Goal: Information Seeking & Learning: Learn about a topic

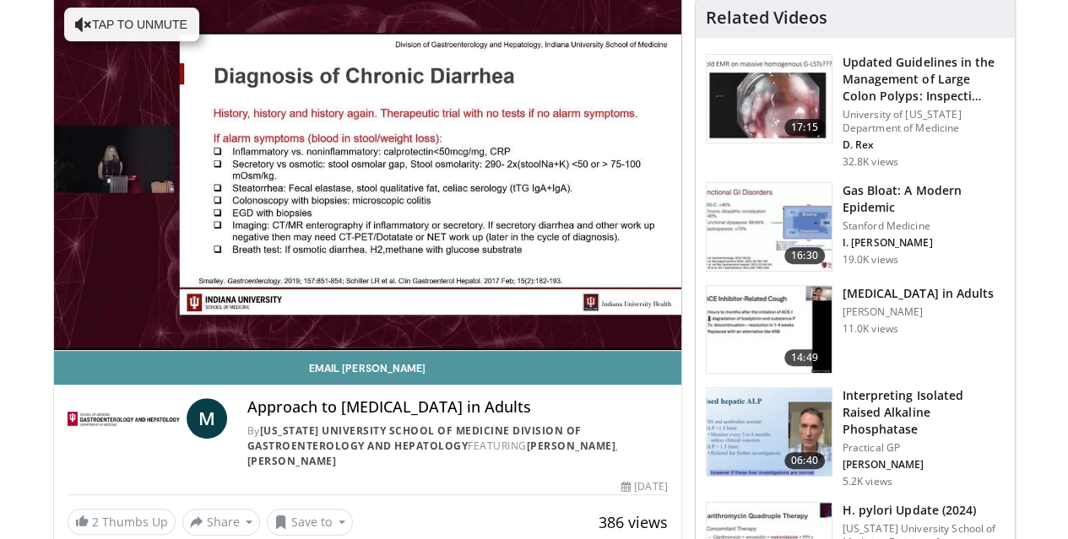
scroll to position [169, 0]
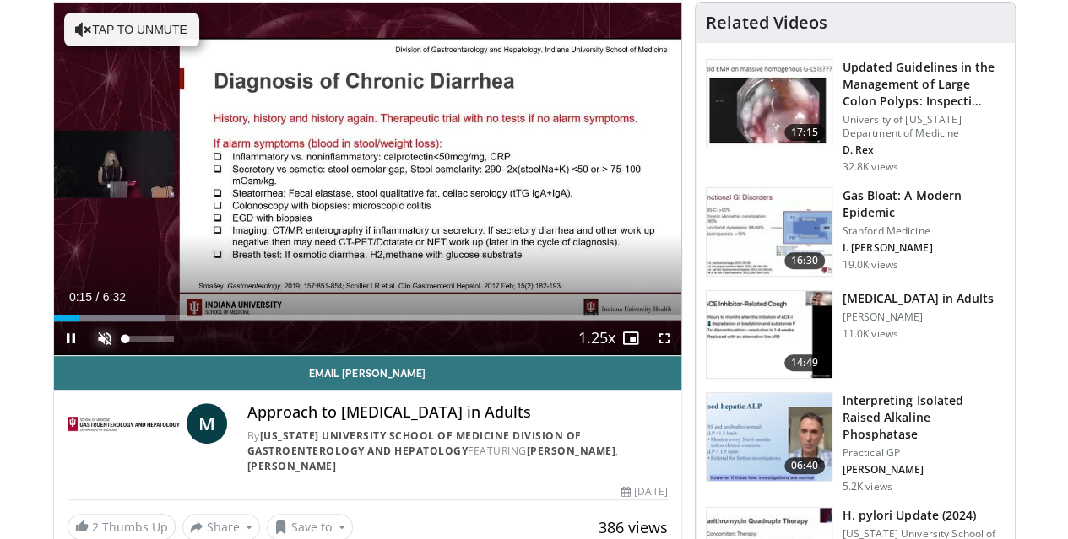
click at [88, 355] on span "Video Player" at bounding box center [105, 339] width 34 height 34
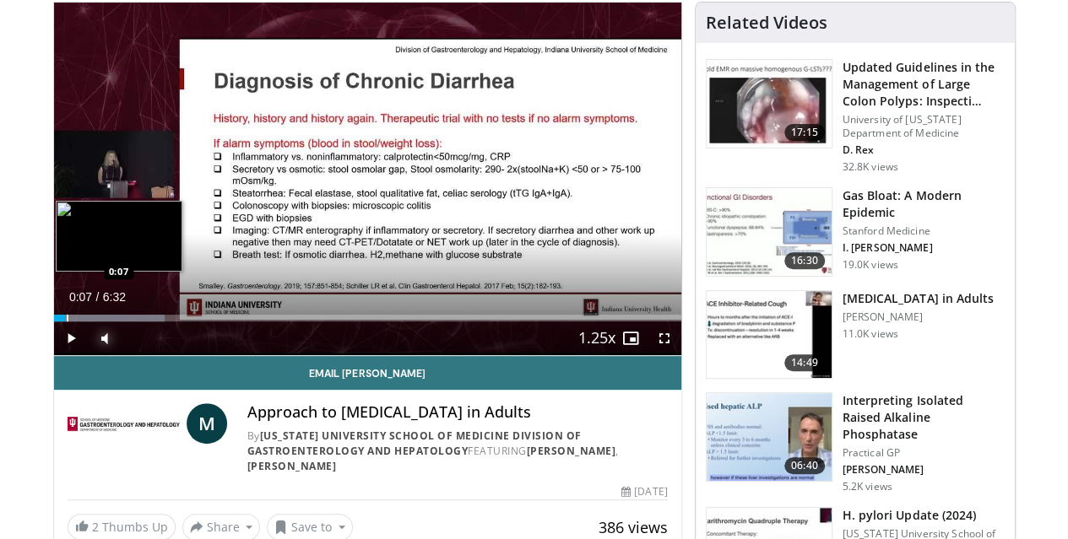
click at [54, 322] on div "Loaded : 17.70% 0:07 0:07" at bounding box center [367, 318] width 627 height 7
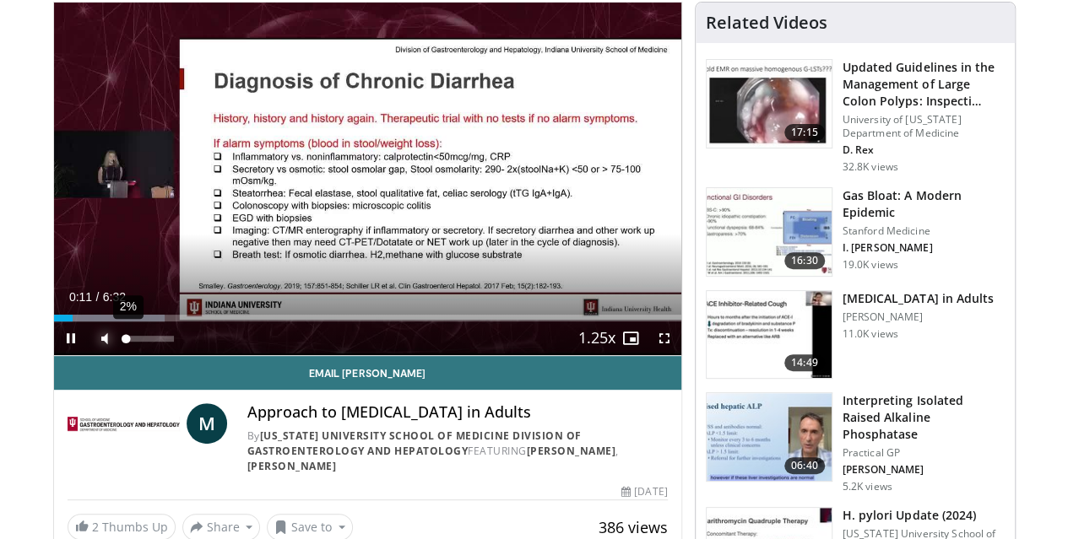
click at [126, 342] on div "Volume Level" at bounding box center [126, 339] width 1 height 6
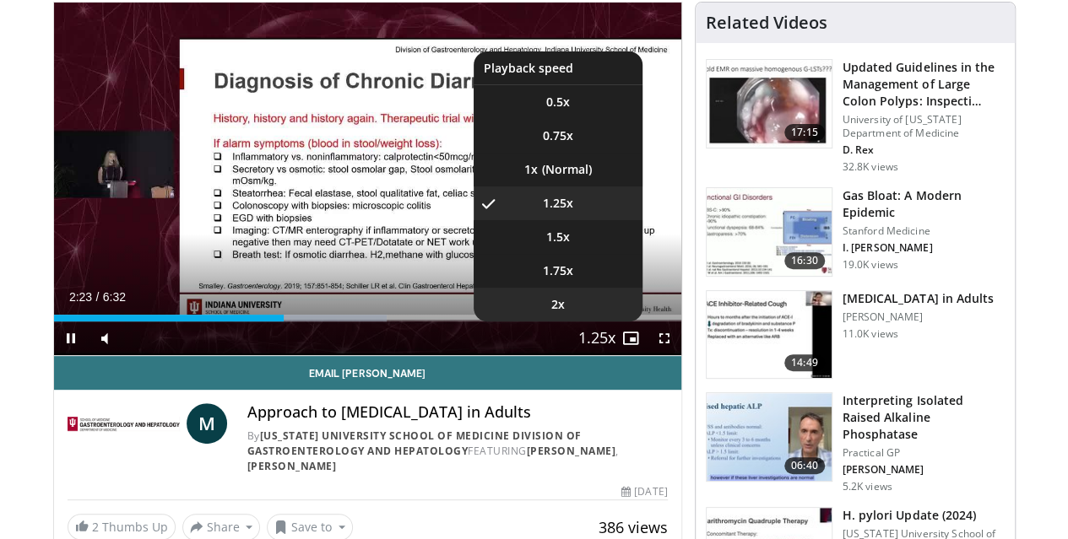
click at [586, 322] on li "2x" at bounding box center [557, 305] width 169 height 34
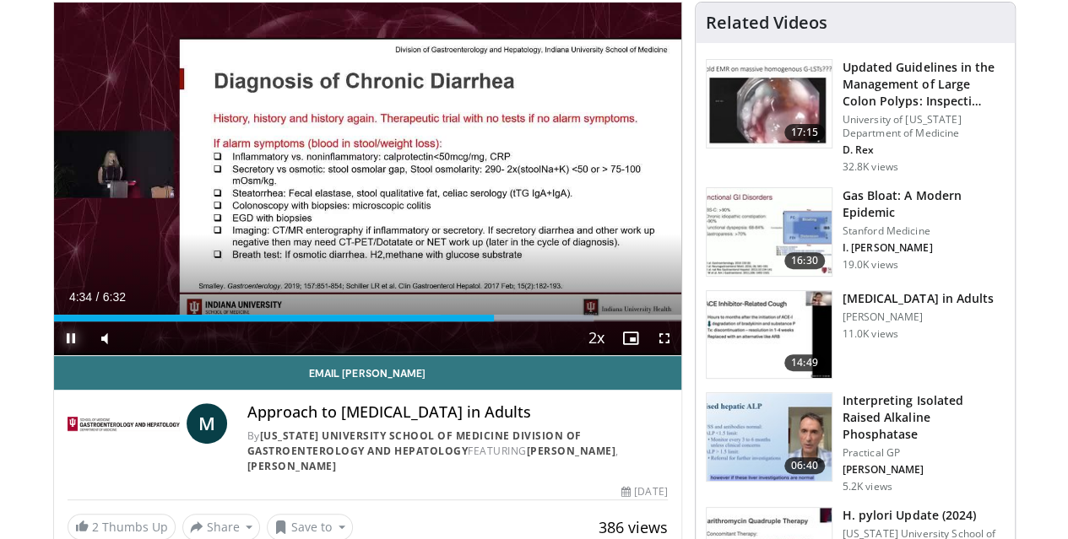
click at [54, 355] on span "Video Player" at bounding box center [71, 339] width 34 height 34
click at [126, 342] on div "Volume Level" at bounding box center [127, 339] width 2 height 6
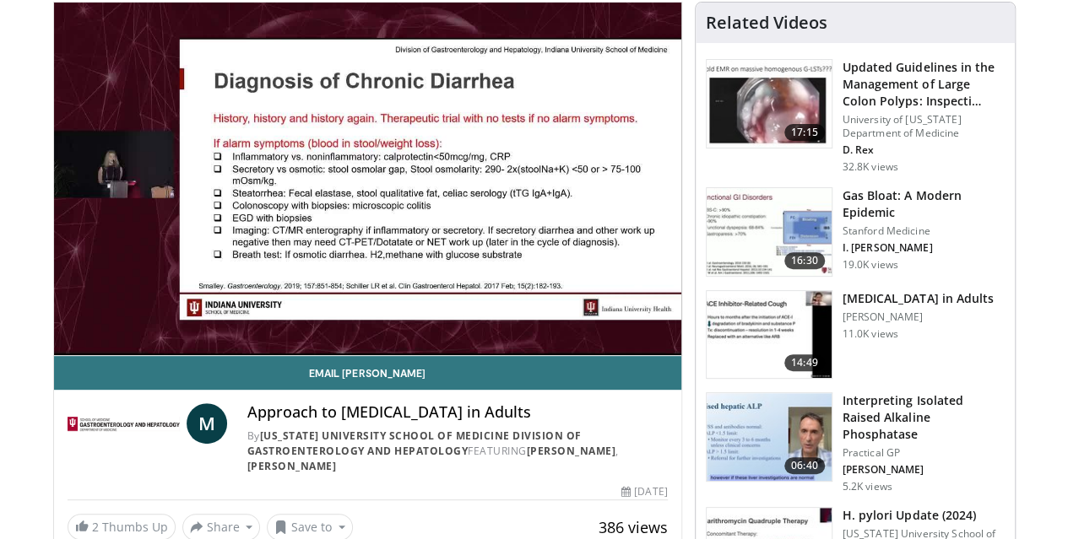
click at [54, 355] on div "10 seconds Tap to unmute" at bounding box center [367, 179] width 627 height 353
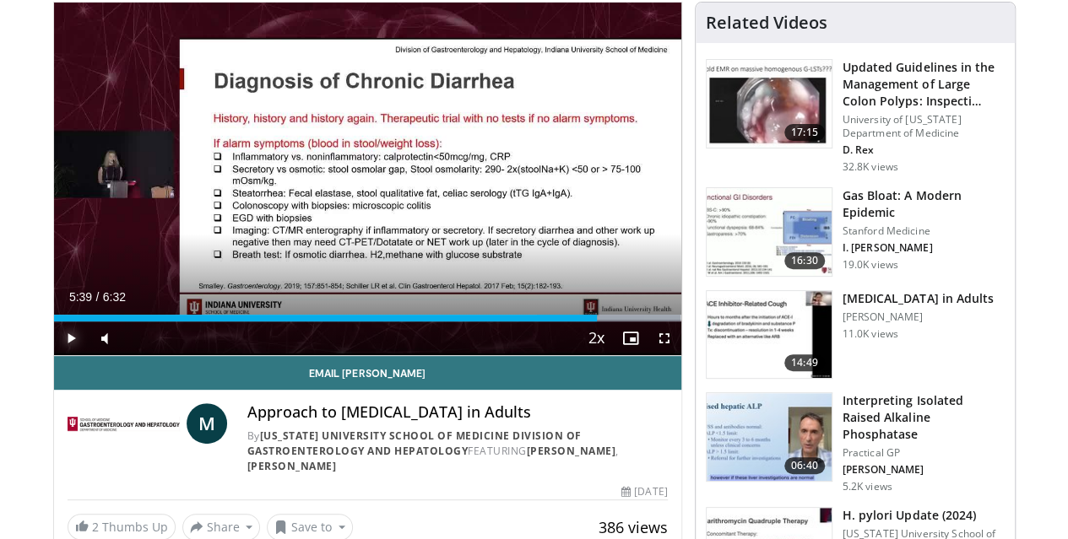
click at [54, 355] on span "Video Player" at bounding box center [71, 339] width 34 height 34
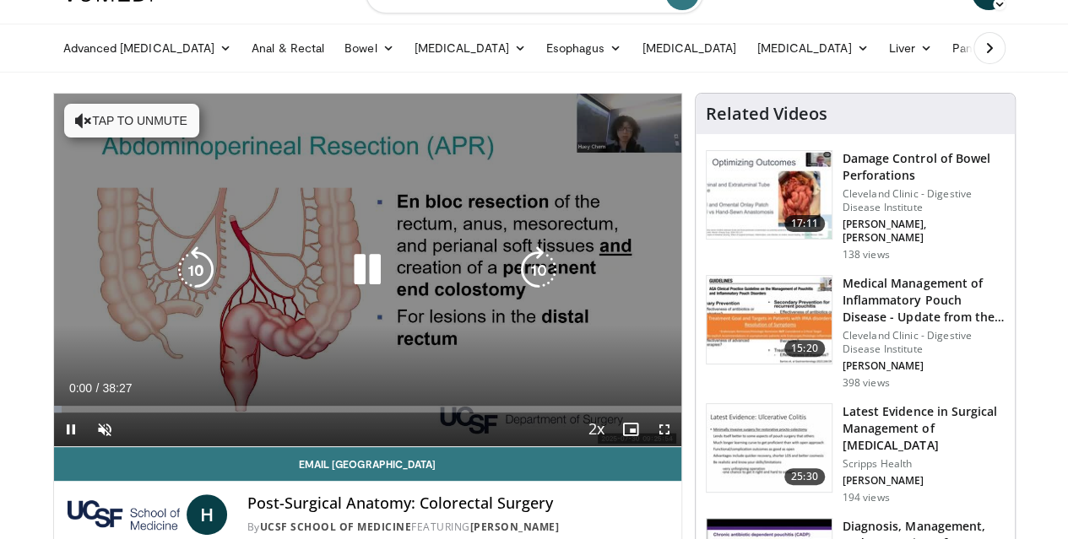
scroll to position [84, 0]
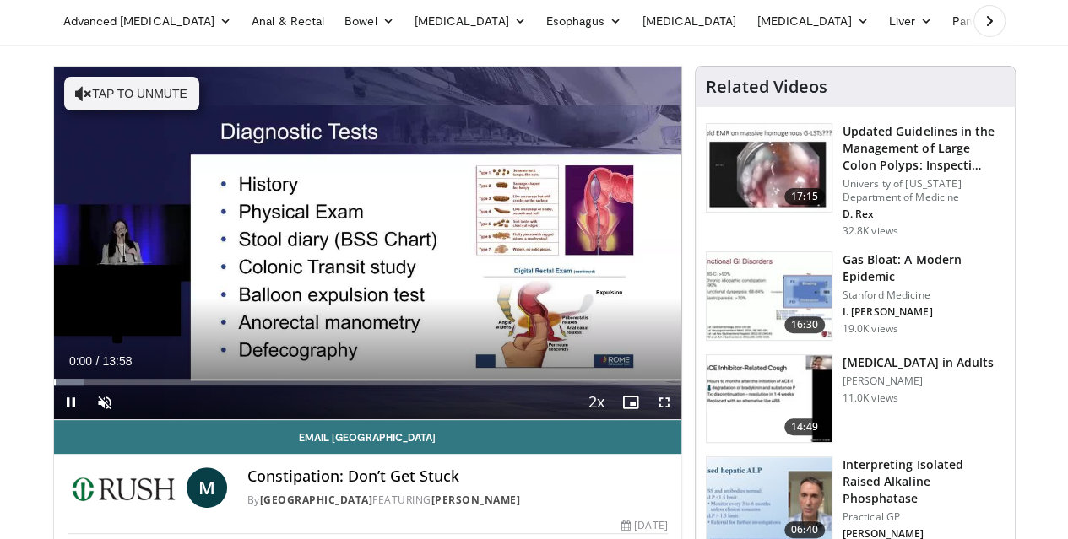
scroll to position [105, 0]
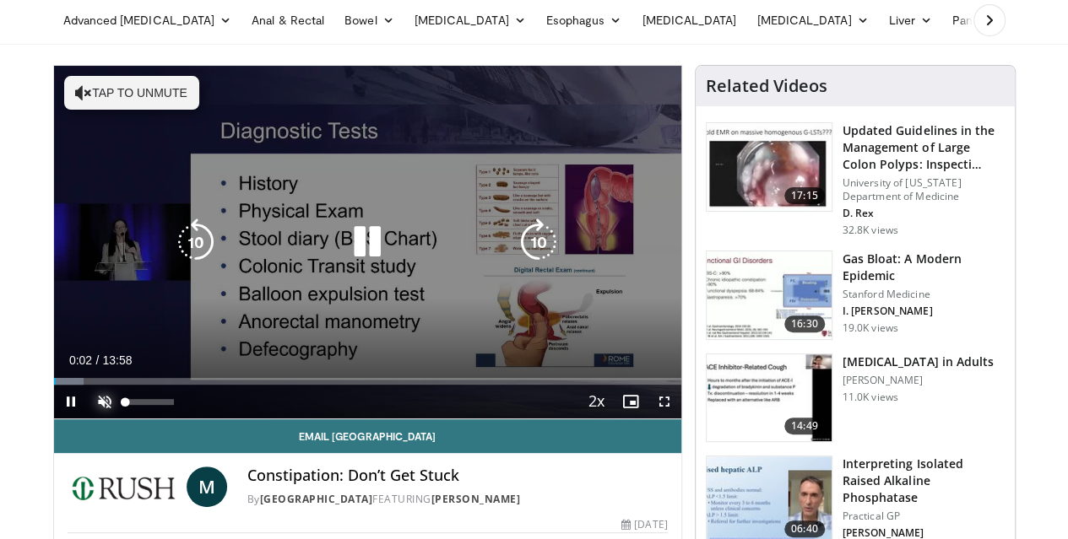
click at [88, 419] on span "Video Player" at bounding box center [105, 402] width 34 height 34
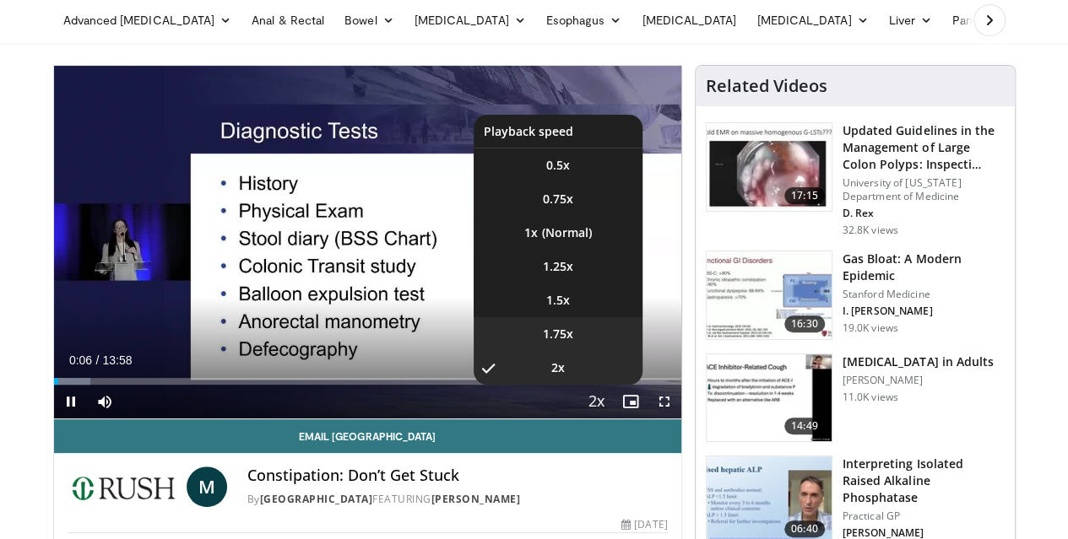
click at [598, 351] on li "1.75x" at bounding box center [557, 334] width 169 height 34
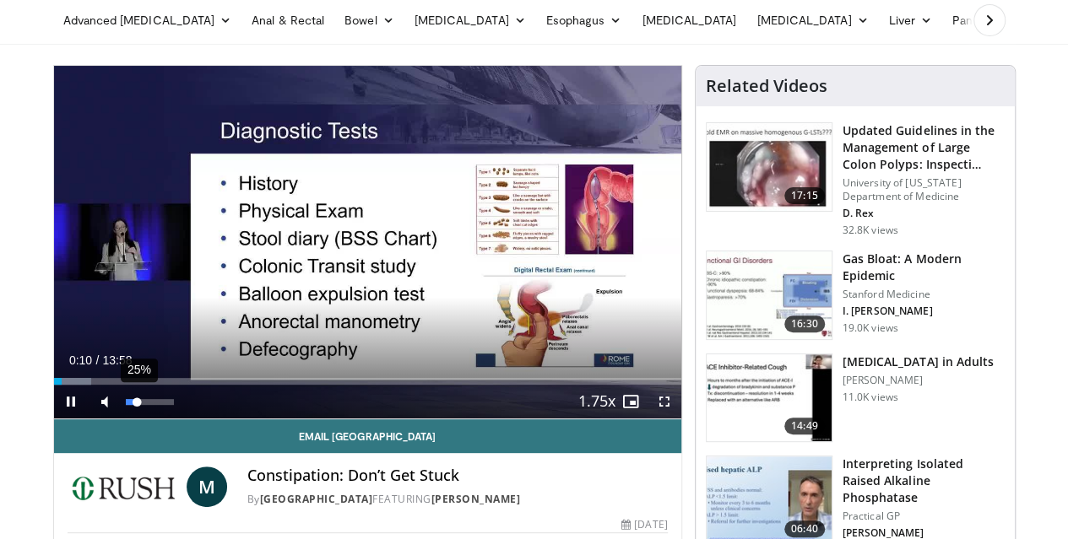
click at [126, 405] on div "25%" at bounding box center [150, 402] width 48 height 6
click at [126, 405] on div "9%" at bounding box center [150, 402] width 48 height 6
click at [126, 405] on div "Volume Level" at bounding box center [127, 402] width 3 height 6
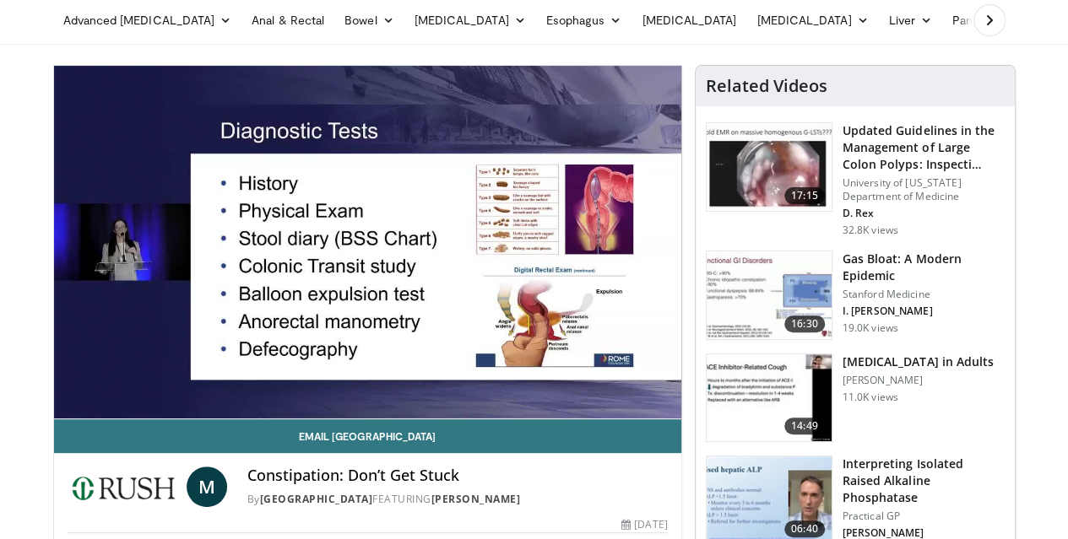
click at [54, 419] on div "10 seconds Tap to unmute" at bounding box center [367, 242] width 627 height 353
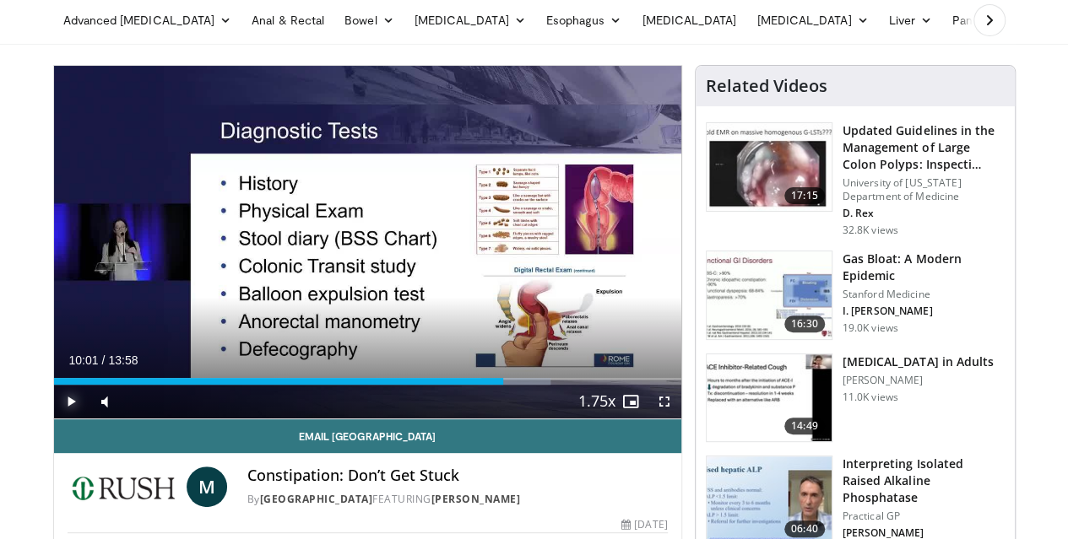
click at [54, 419] on span "Video Player" at bounding box center [71, 402] width 34 height 34
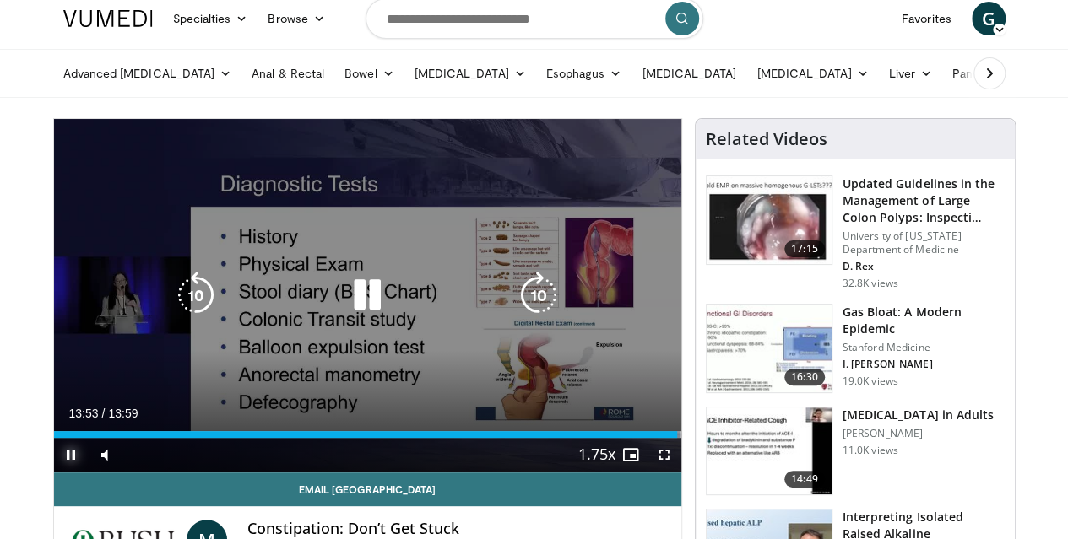
scroll to position [42, 0]
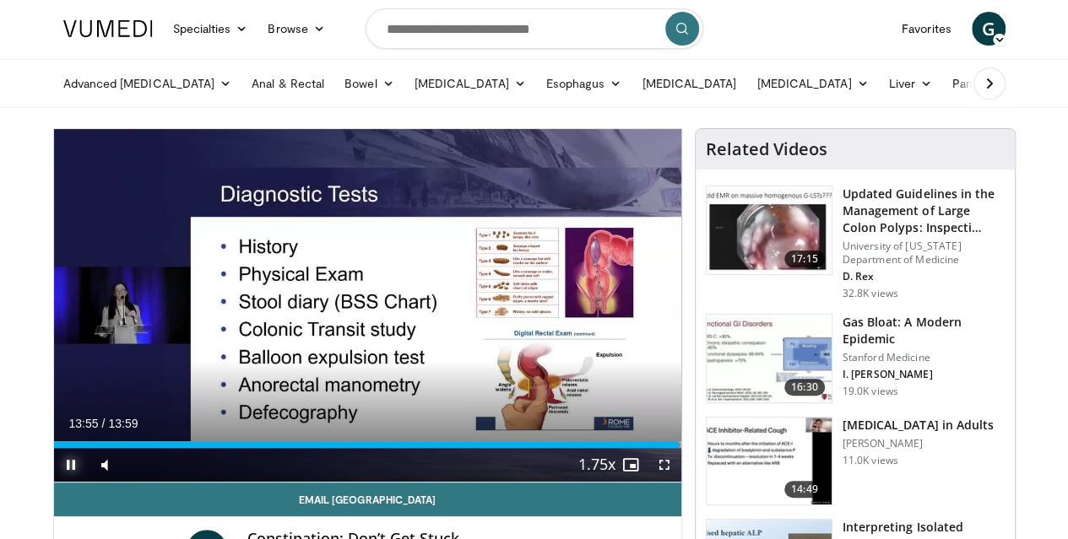
click at [54, 482] on span "Video Player" at bounding box center [71, 465] width 34 height 34
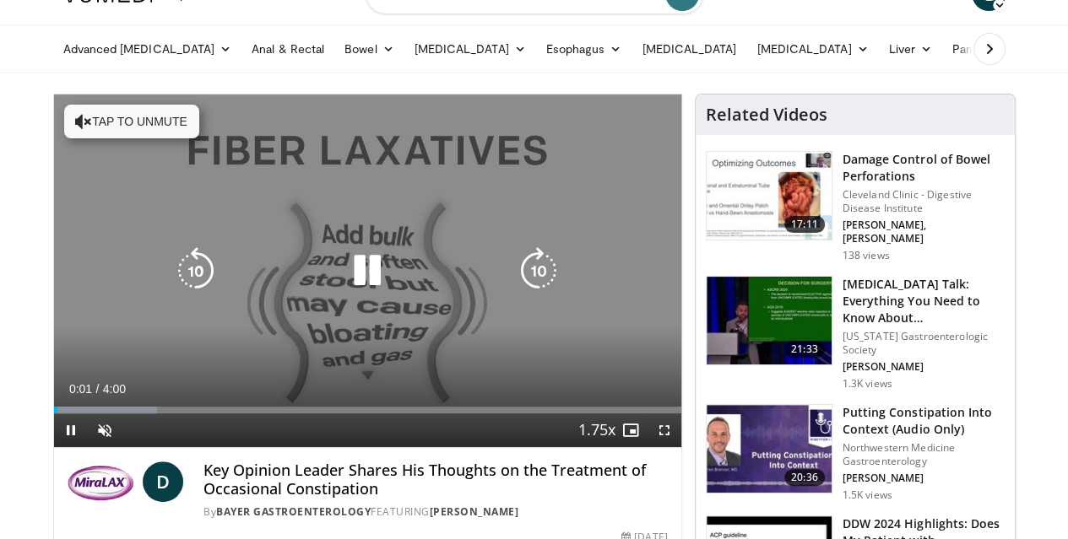
scroll to position [84, 0]
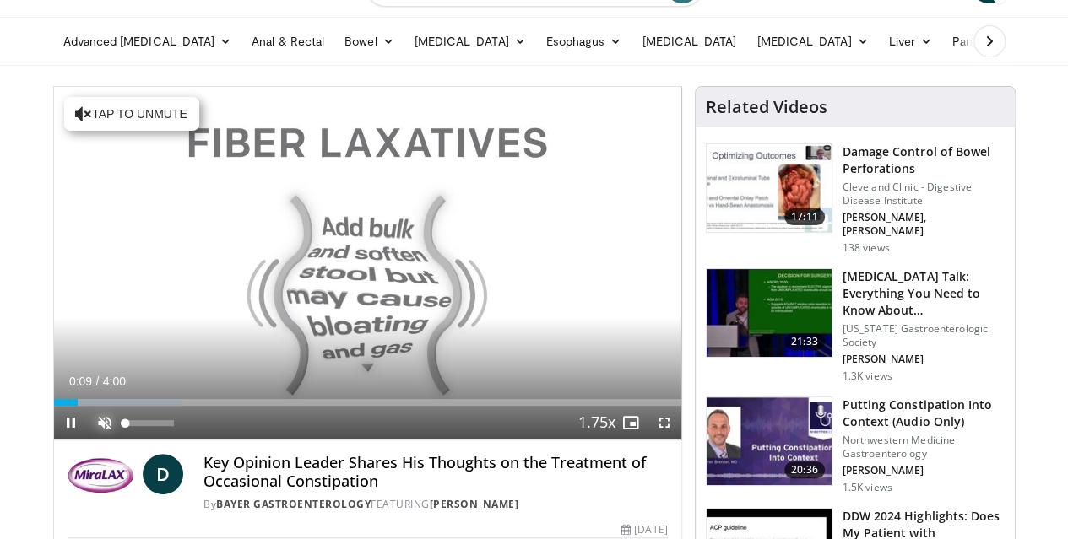
click at [88, 440] on span "Video Player" at bounding box center [105, 423] width 34 height 34
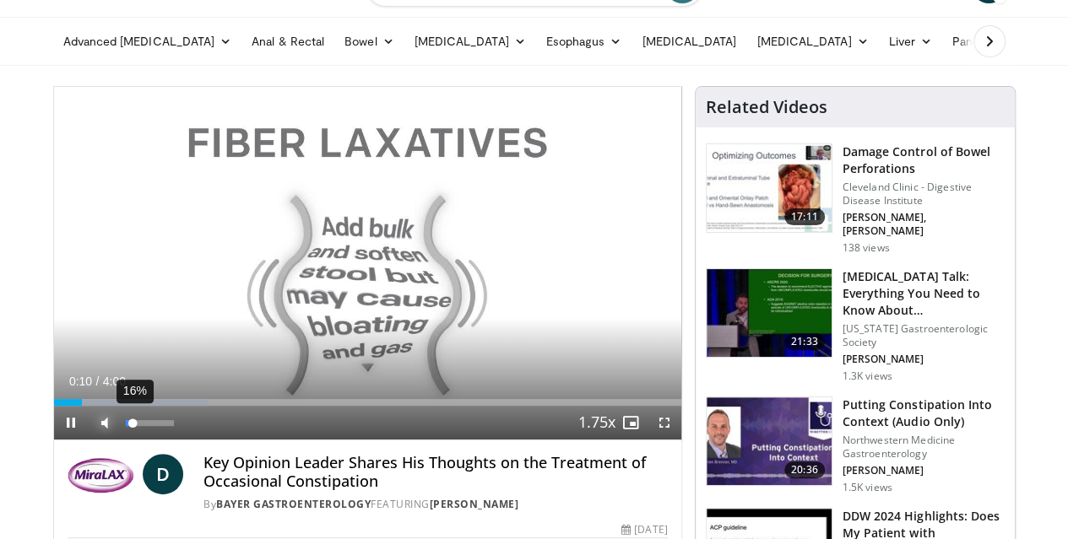
click at [126, 426] on div "Volume Level" at bounding box center [130, 423] width 8 height 6
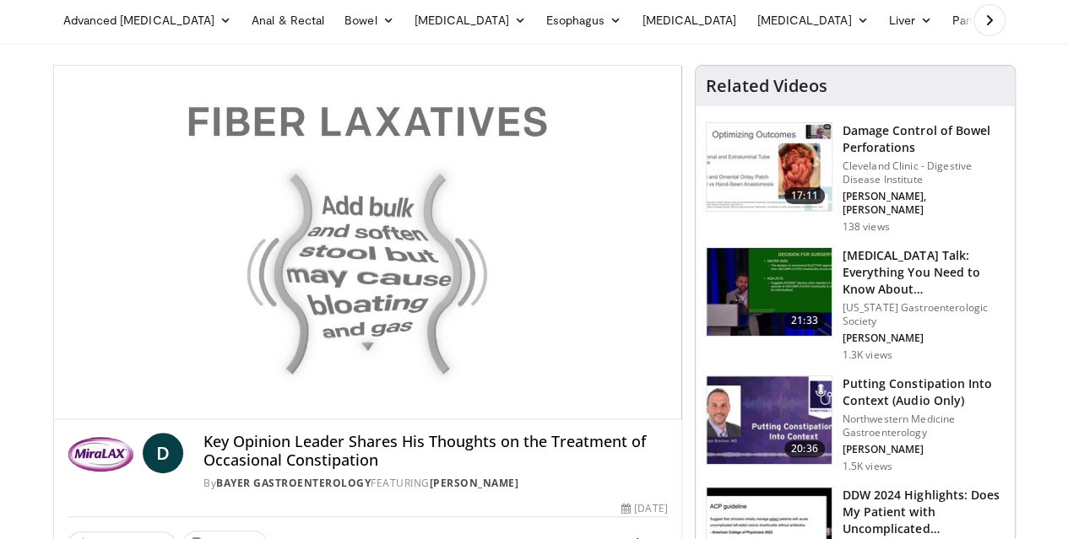
scroll to position [127, 0]
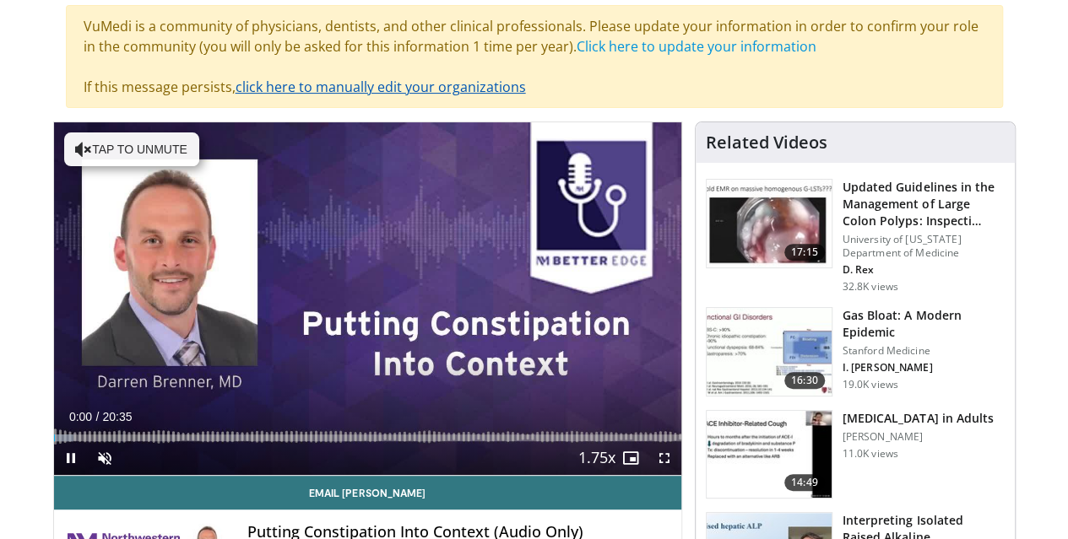
scroll to position [169, 0]
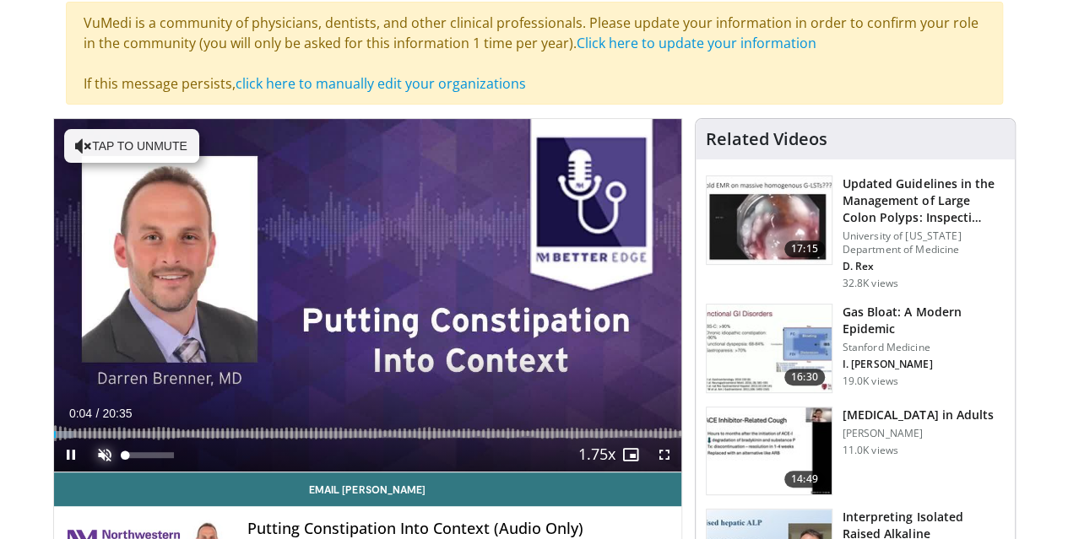
click at [88, 472] on span "Video Player" at bounding box center [105, 455] width 34 height 34
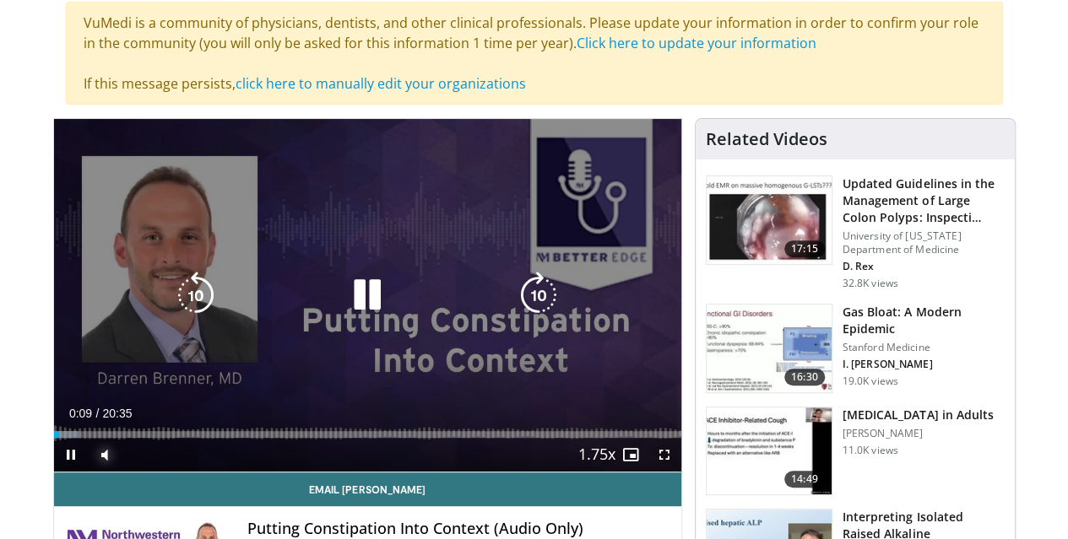
click at [127, 438] on div "Loaded : 4.03% 00:10 03:15" at bounding box center [367, 430] width 627 height 16
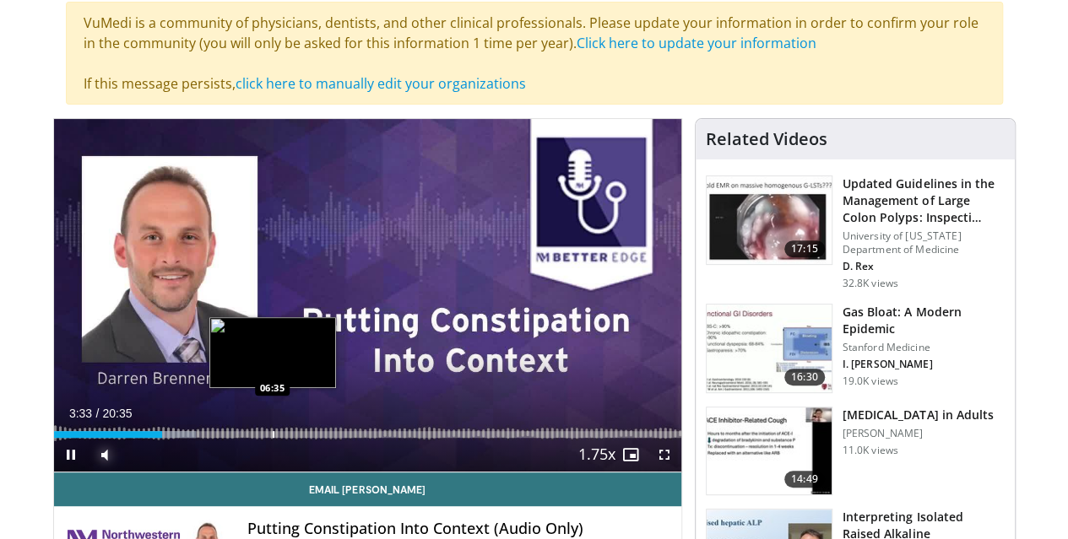
click at [230, 438] on div "Loaded : 22.62% 03:33 06:35" at bounding box center [367, 430] width 627 height 16
